Goal: Information Seeking & Learning: Learn about a topic

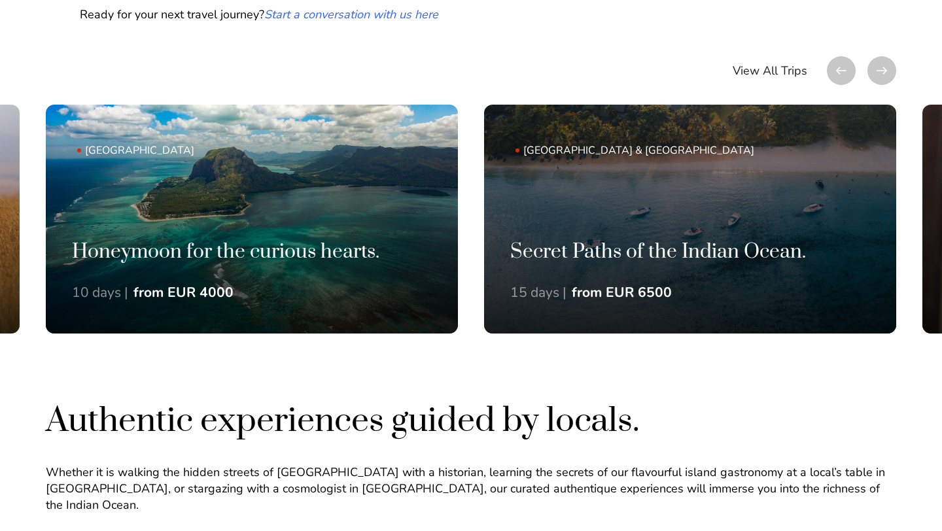
scroll to position [928, 0]
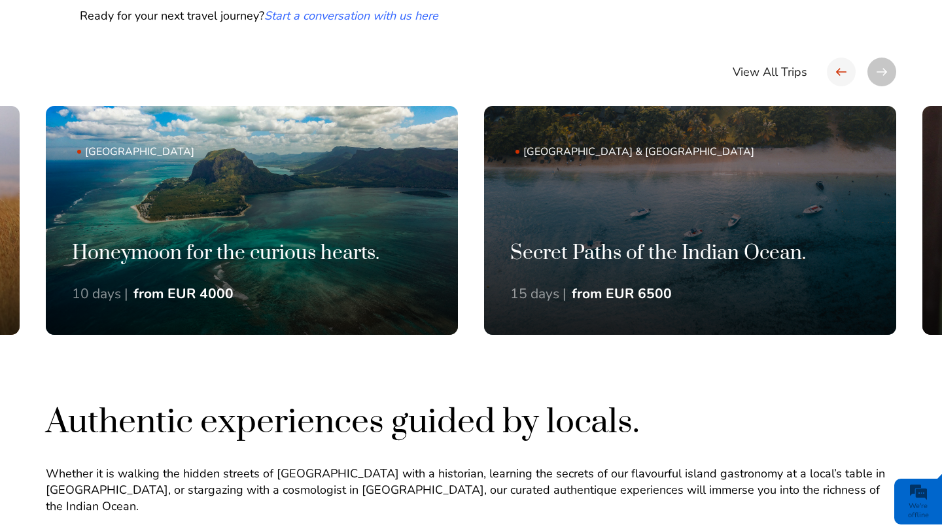
click at [842, 72] on div at bounding box center [841, 72] width 29 height 29
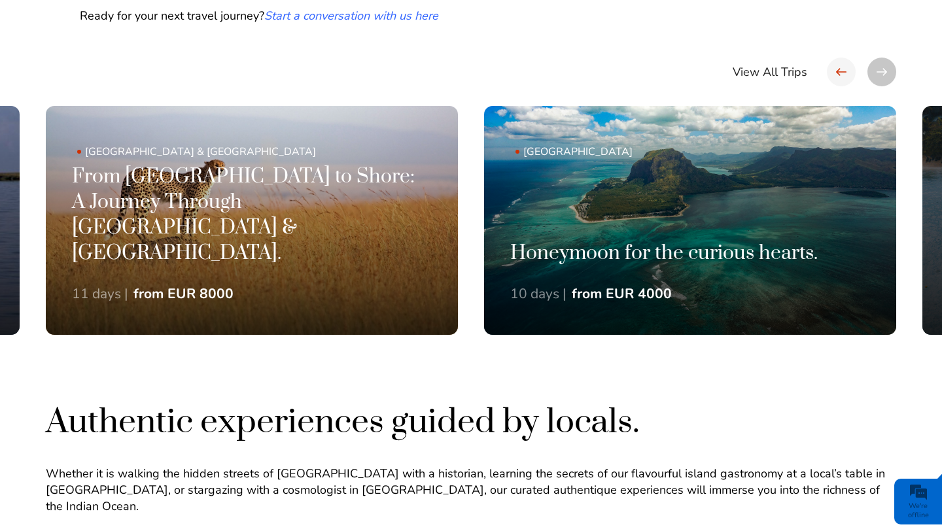
click at [842, 72] on div at bounding box center [841, 72] width 29 height 29
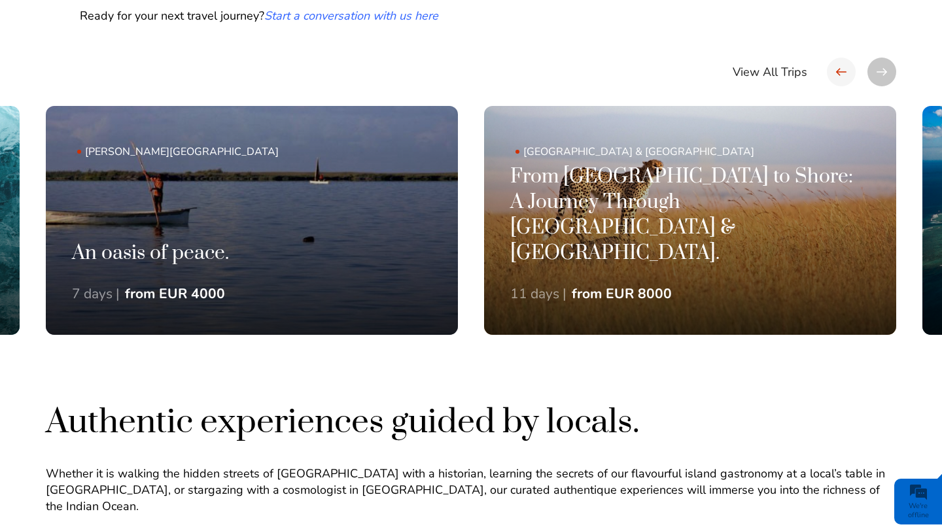
click at [842, 72] on div at bounding box center [841, 72] width 29 height 29
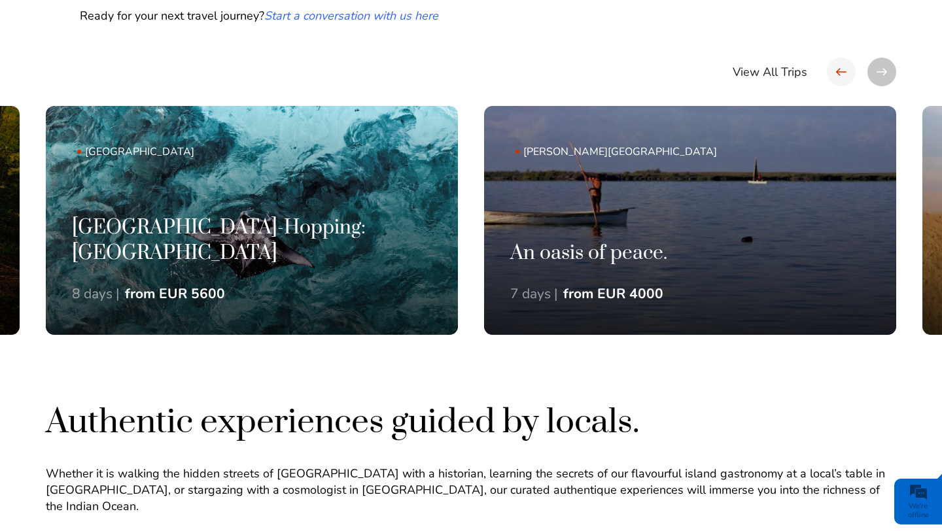
click at [842, 72] on div at bounding box center [841, 72] width 29 height 29
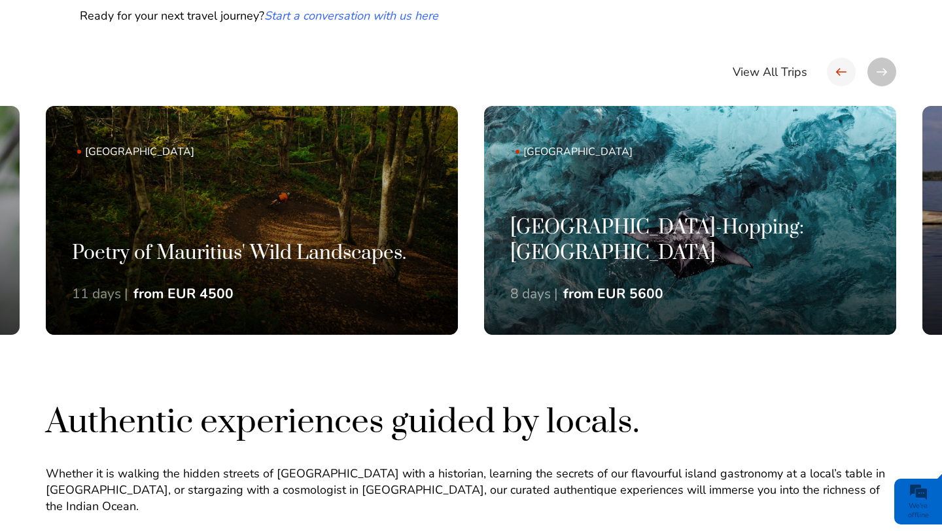
click at [842, 72] on div at bounding box center [841, 72] width 29 height 29
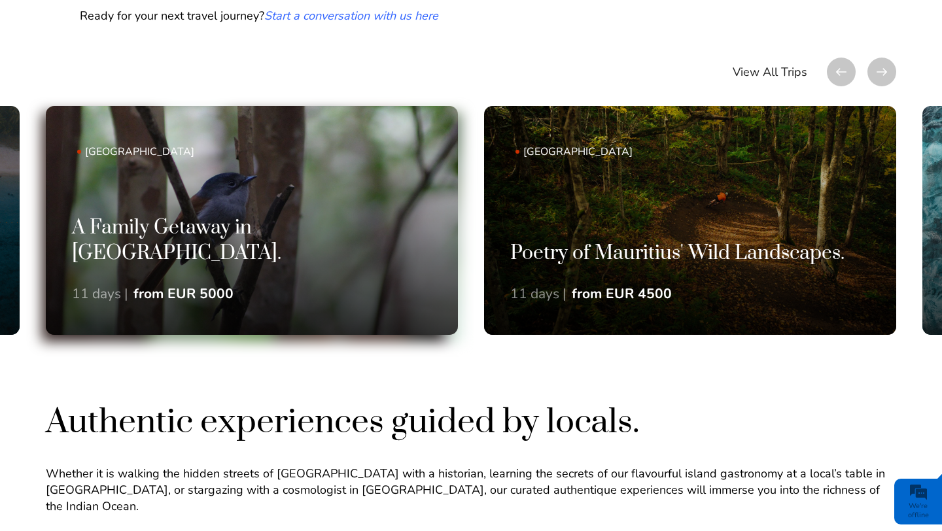
click at [347, 279] on div "A Family Getaway in Mauritius. 11 days | from EUR 5000" at bounding box center [252, 276] width 412 height 120
